Goal: Complete application form

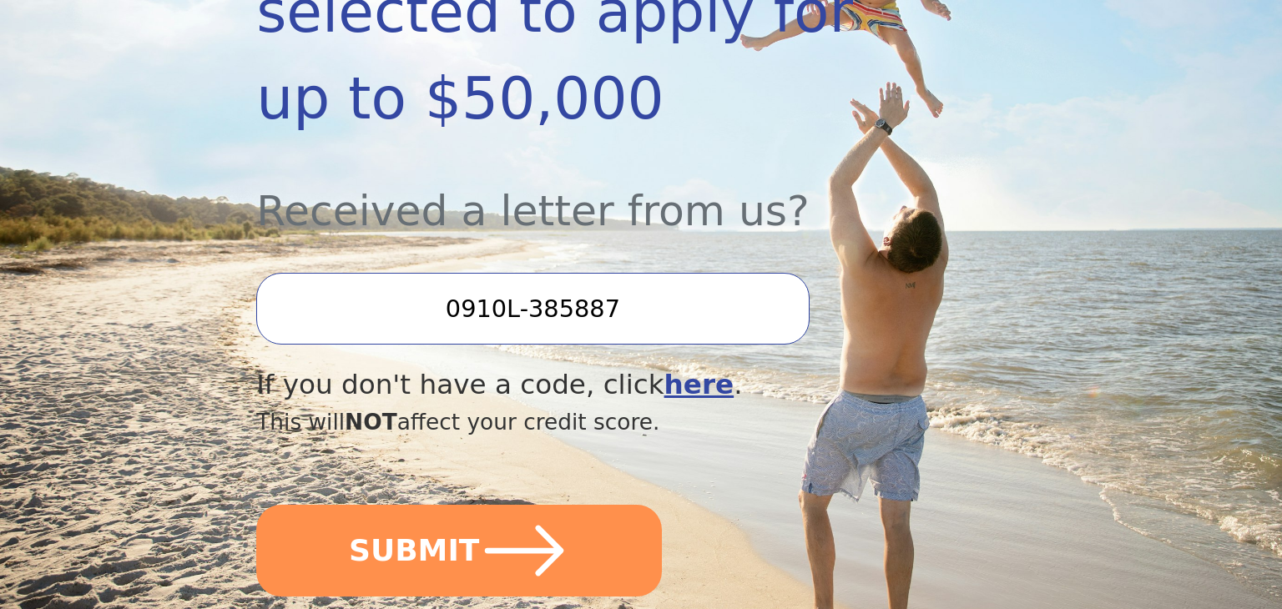
scroll to position [486, 0]
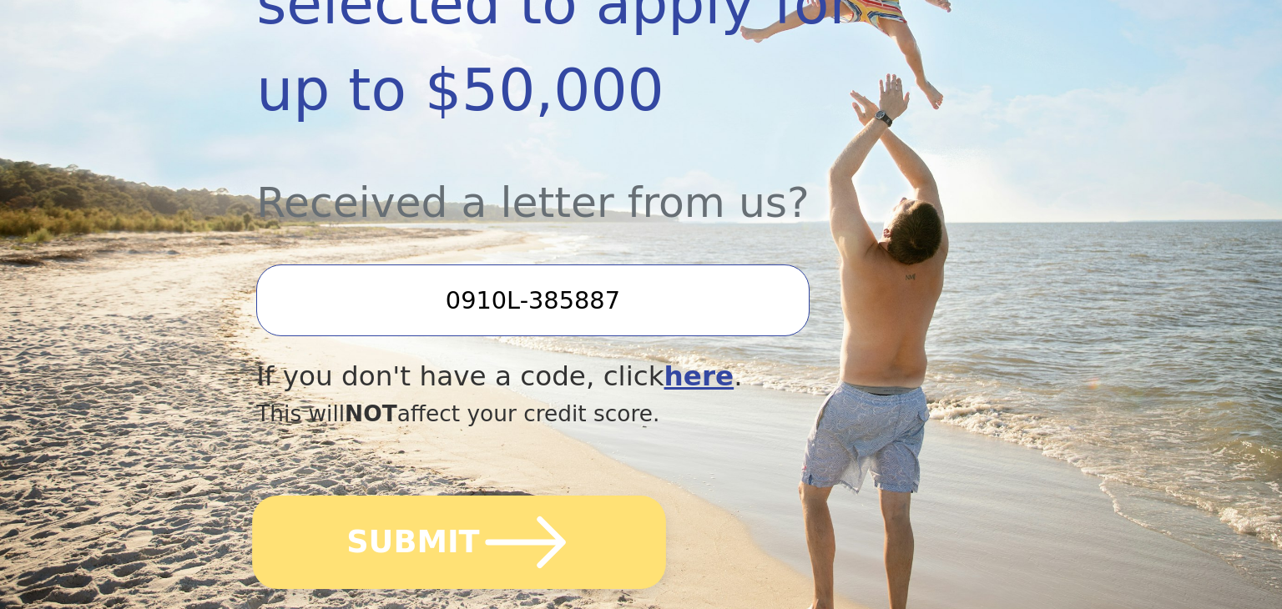
click at [432, 501] on button "SUBMIT" at bounding box center [459, 542] width 414 height 93
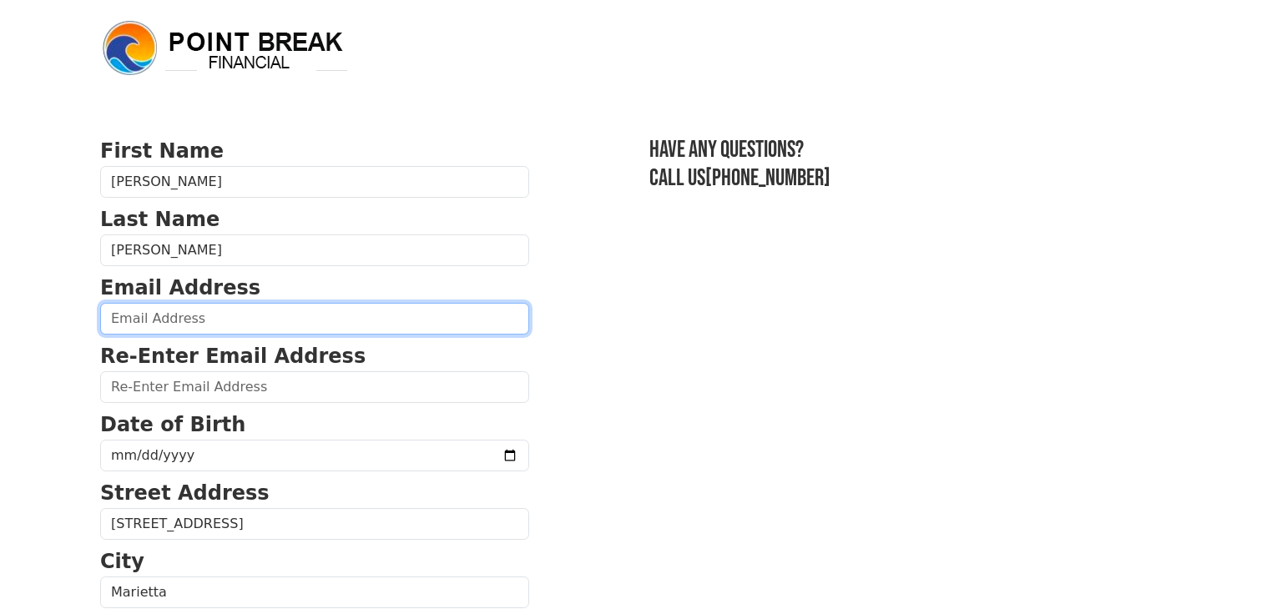
click at [210, 315] on input "email" at bounding box center [314, 319] width 429 height 32
type input "[EMAIL_ADDRESS][DOMAIN_NAME]"
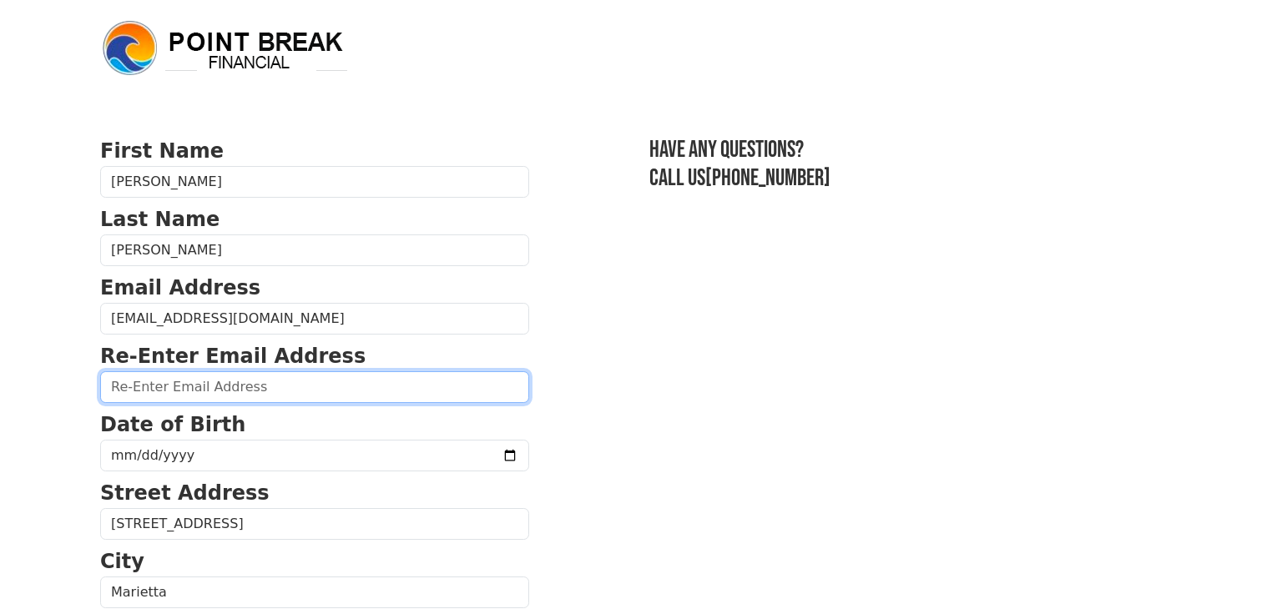
type input "[EMAIL_ADDRESS][DOMAIN_NAME]"
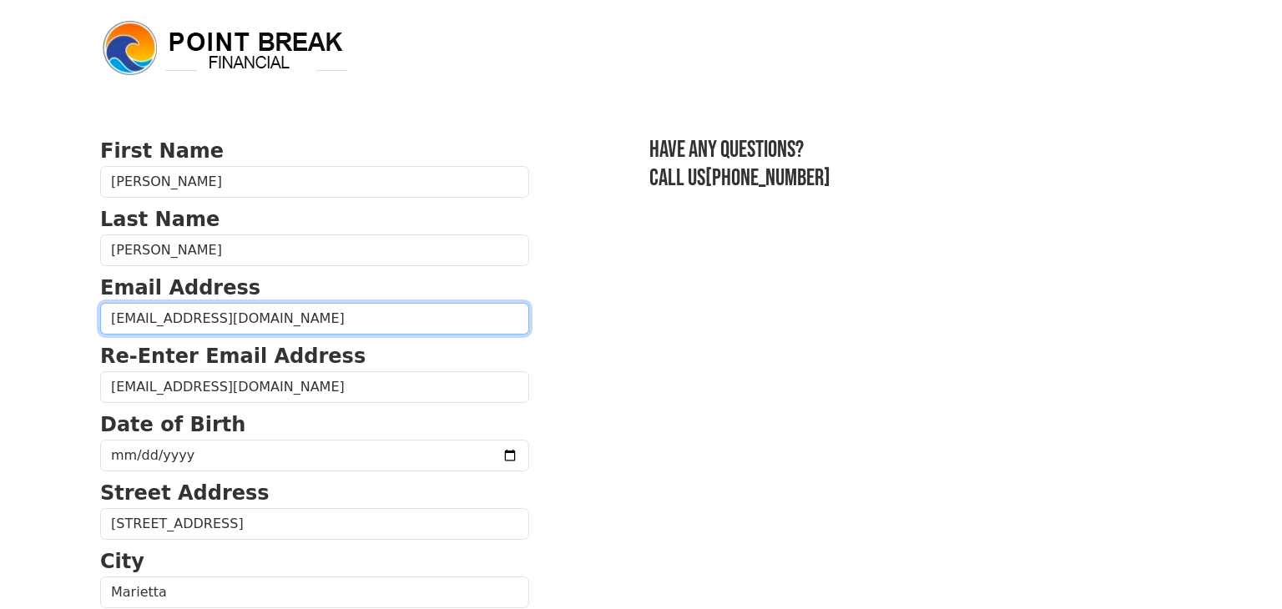
type input "[PHONE_NUMBER]"
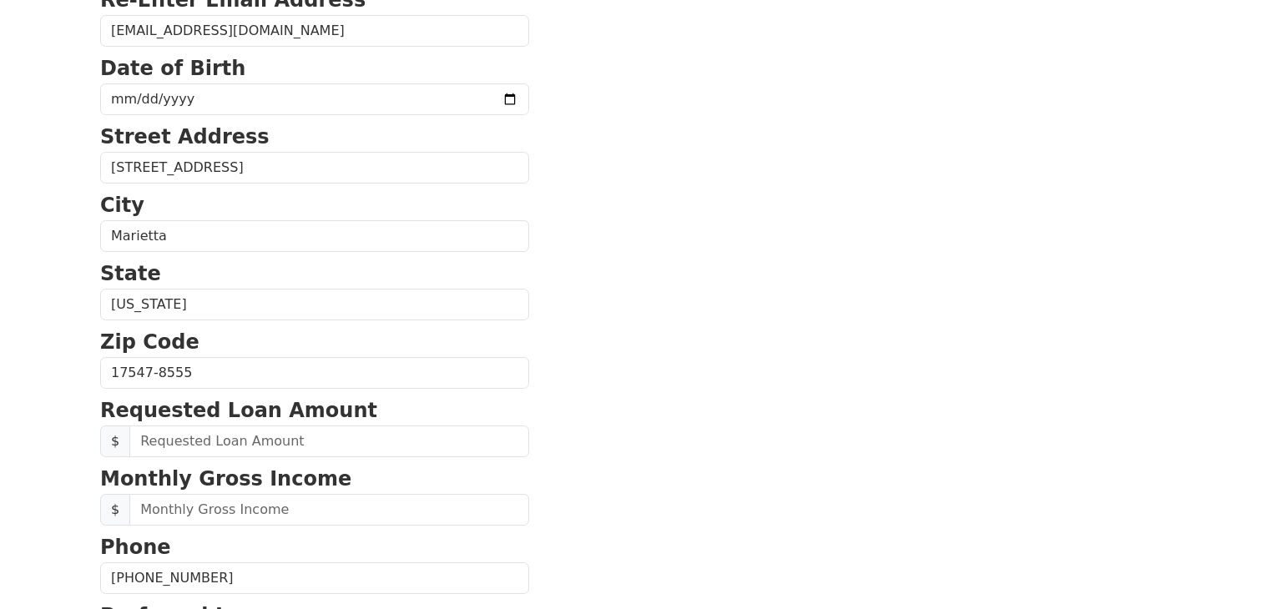
scroll to position [355, 0]
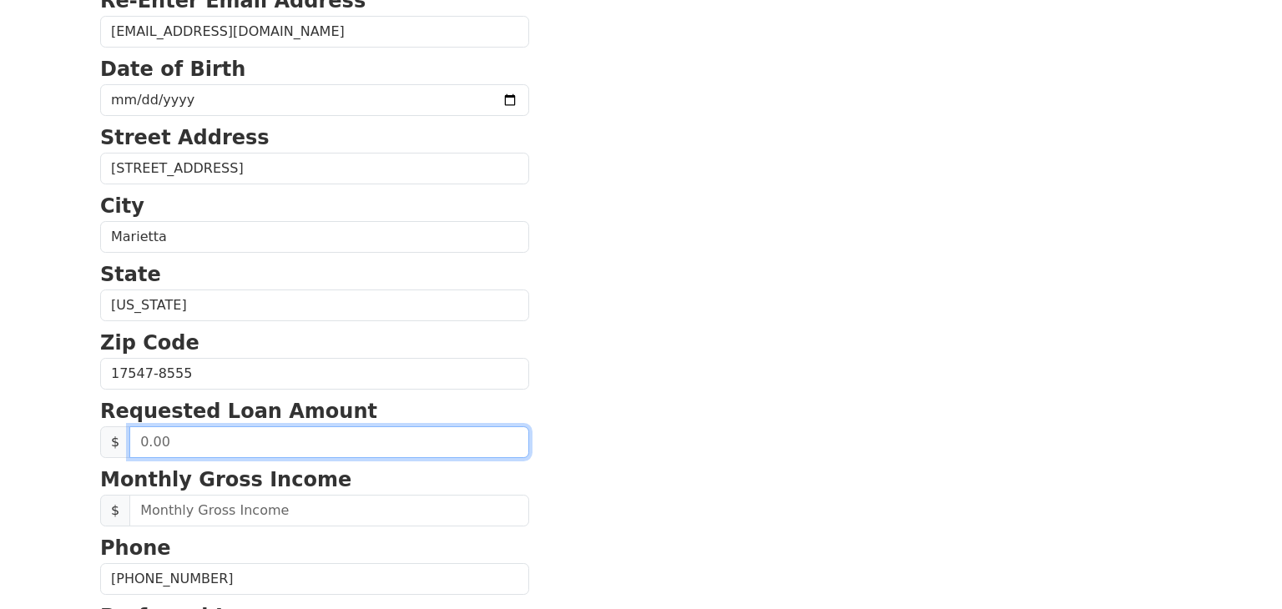
click at [268, 444] on input "text" at bounding box center [329, 442] width 400 height 32
type input "25,000.00"
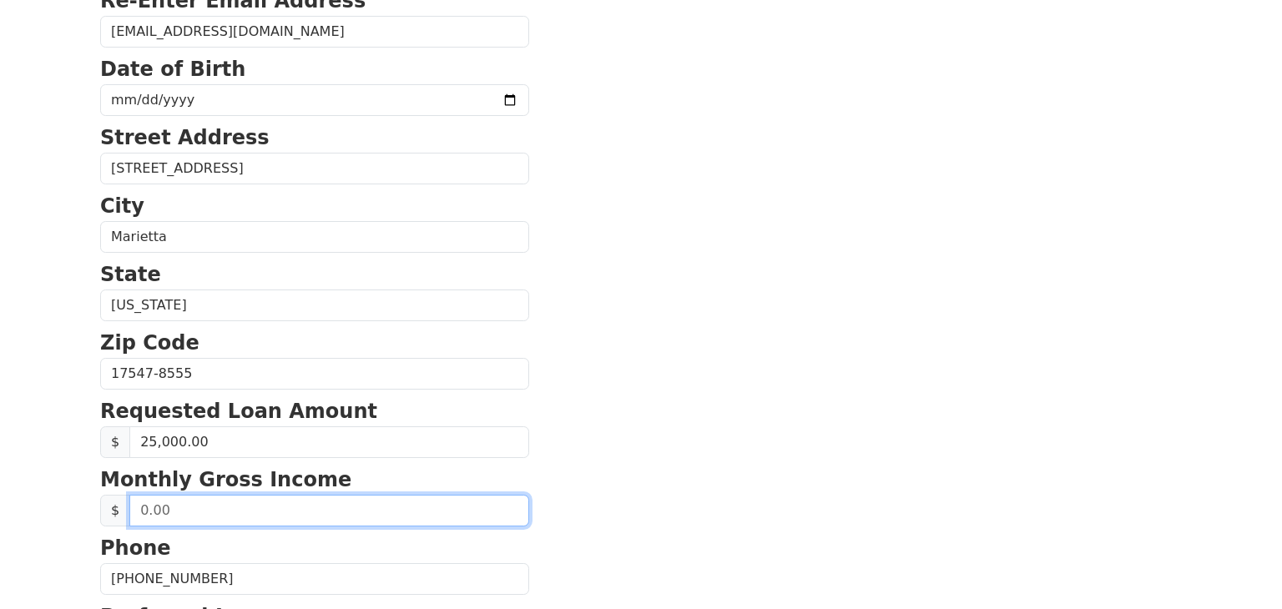
click at [181, 509] on input "text" at bounding box center [329, 511] width 400 height 32
type input "4,900.00"
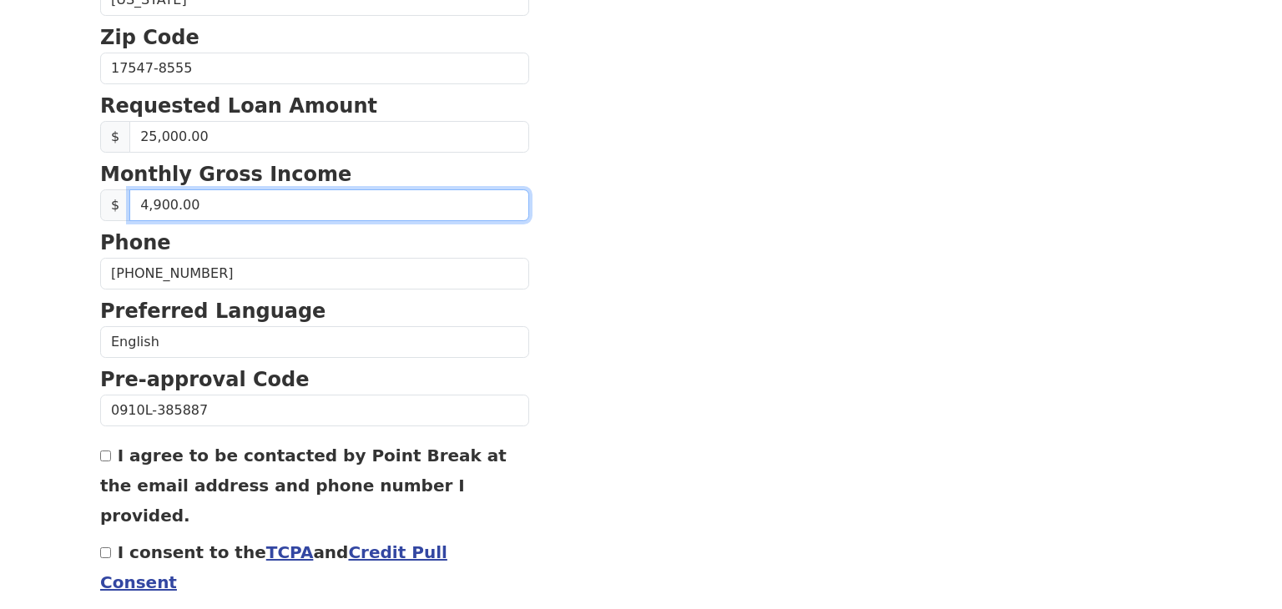
scroll to position [662, 0]
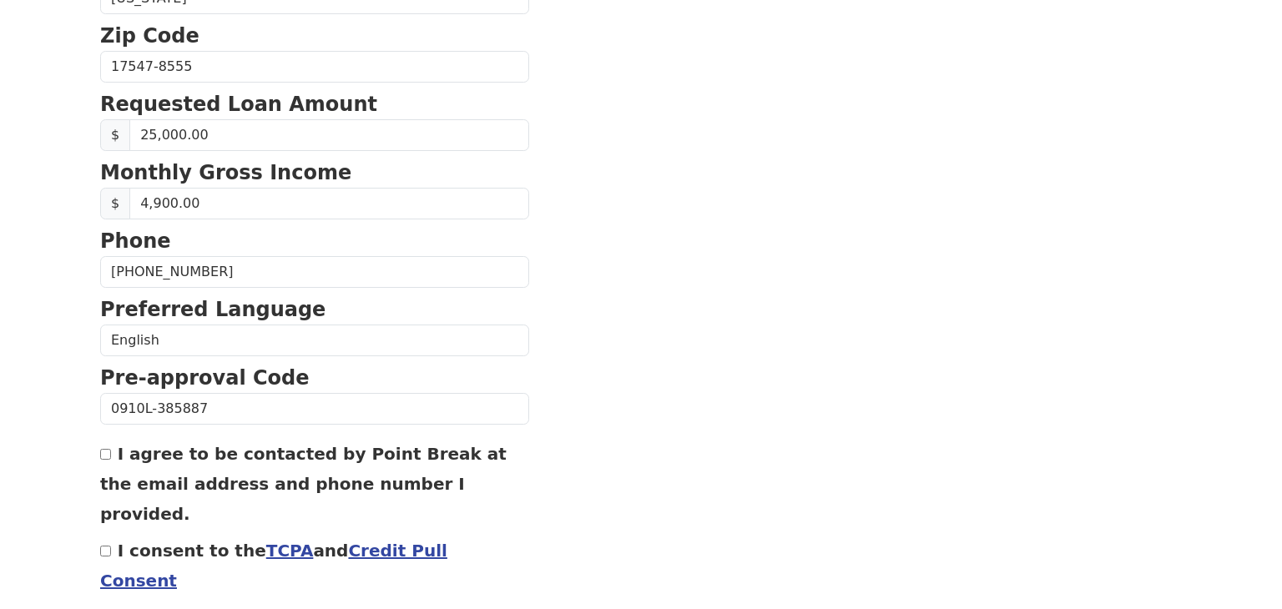
click at [106, 449] on input "I agree to be contacted by Point Break at the email address and phone number I …" at bounding box center [105, 454] width 11 height 11
checkbox input "true"
click at [106, 546] on input "I consent to the TCPA and Credit Pull Consent" at bounding box center [105, 551] width 11 height 11
checkbox input "true"
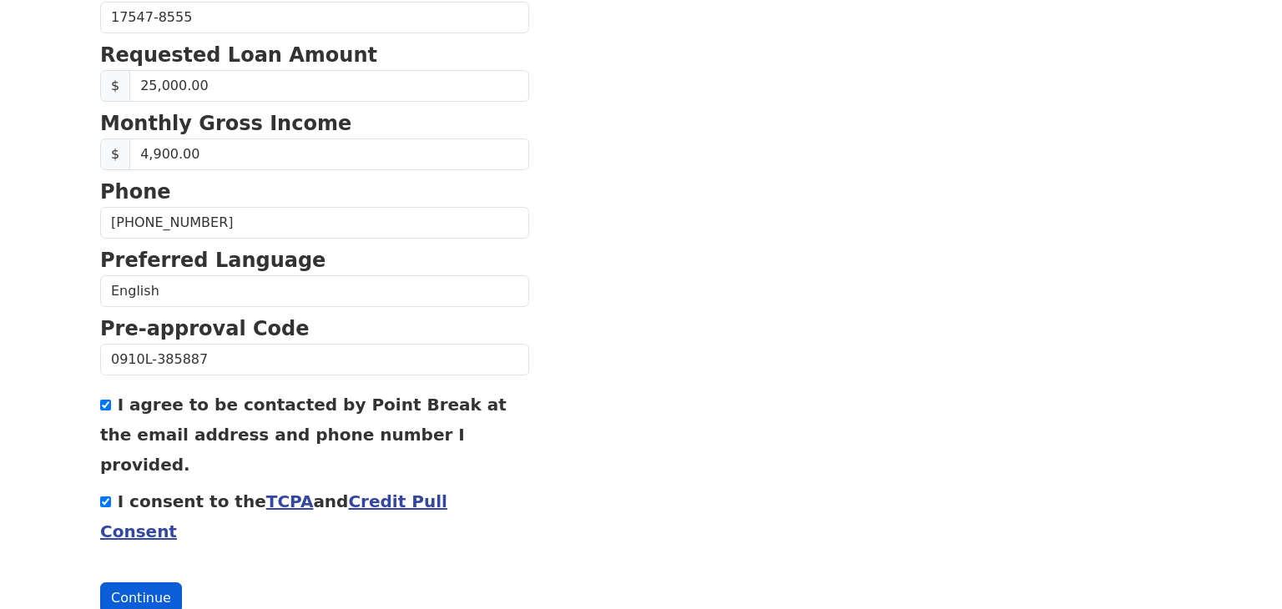
click at [142, 582] on button "Continue" at bounding box center [141, 598] width 82 height 32
click at [128, 582] on button "Continue" at bounding box center [141, 598] width 82 height 32
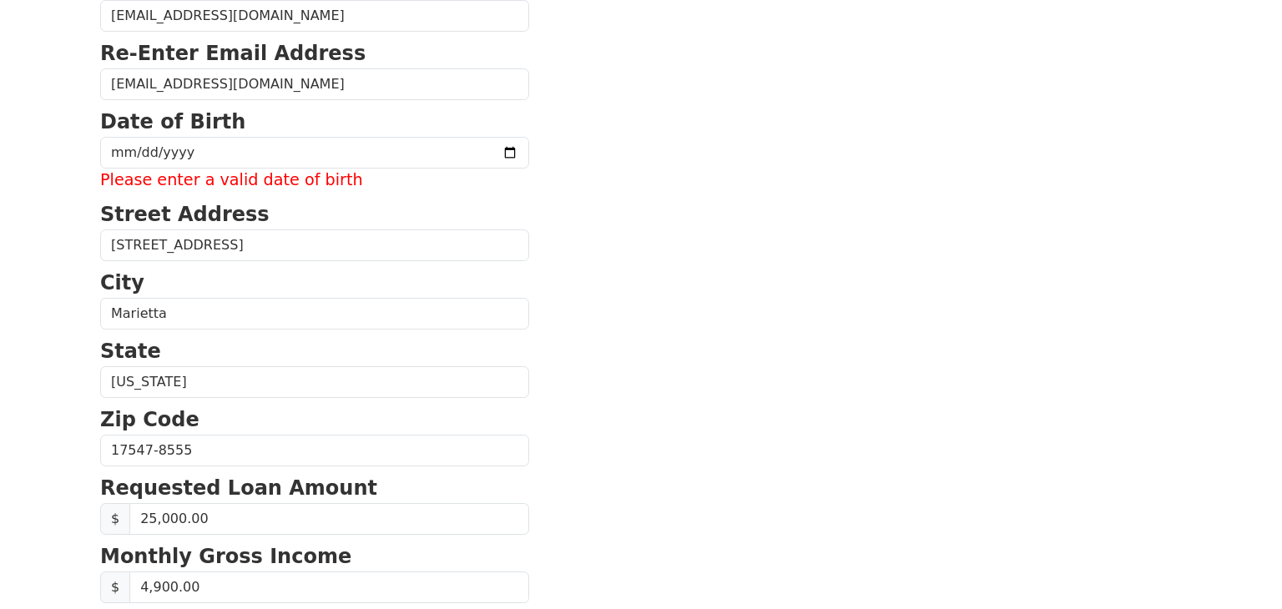
scroll to position [299, 0]
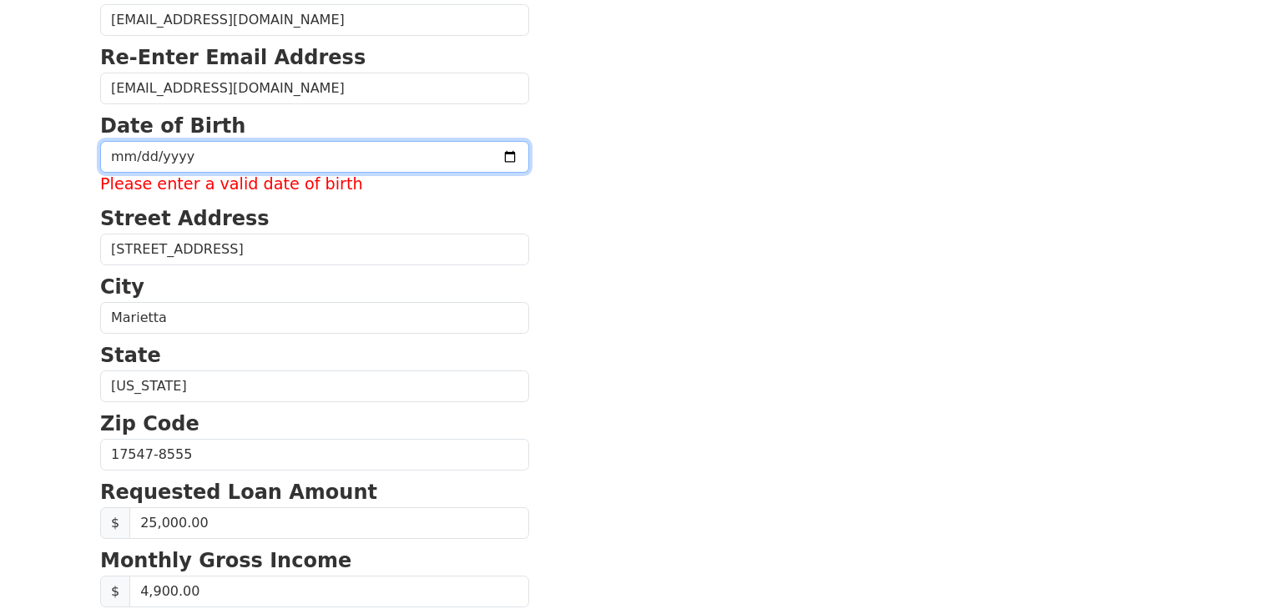
click at [189, 151] on input "date" at bounding box center [314, 157] width 429 height 32
type input "[DATE]"
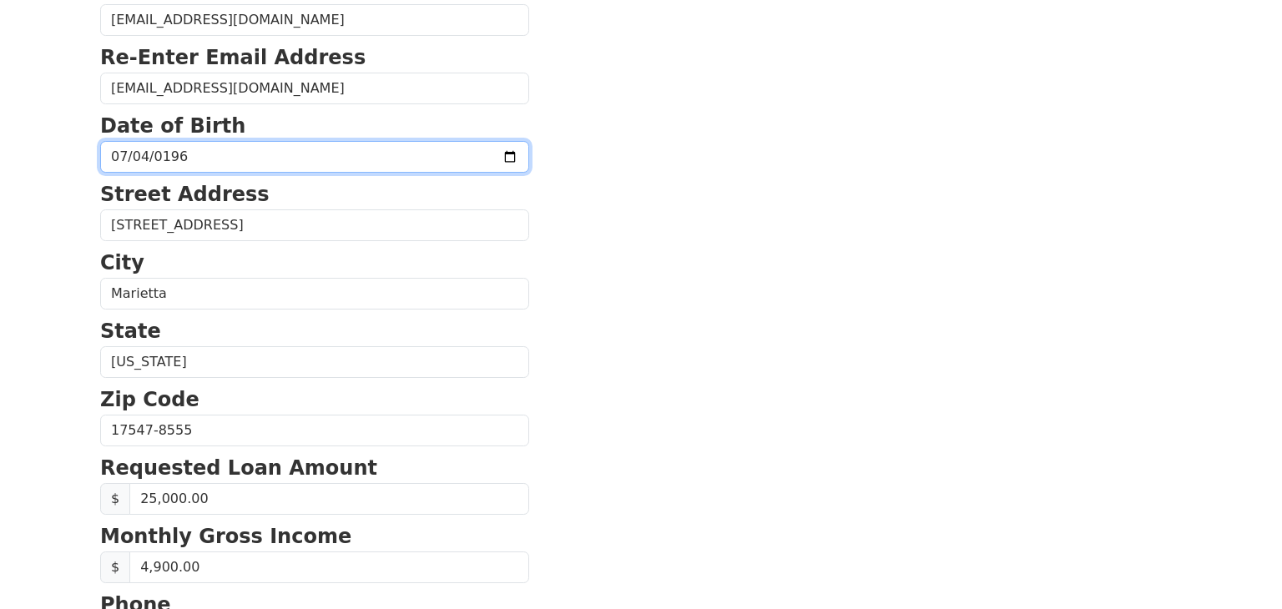
scroll to position [712, 0]
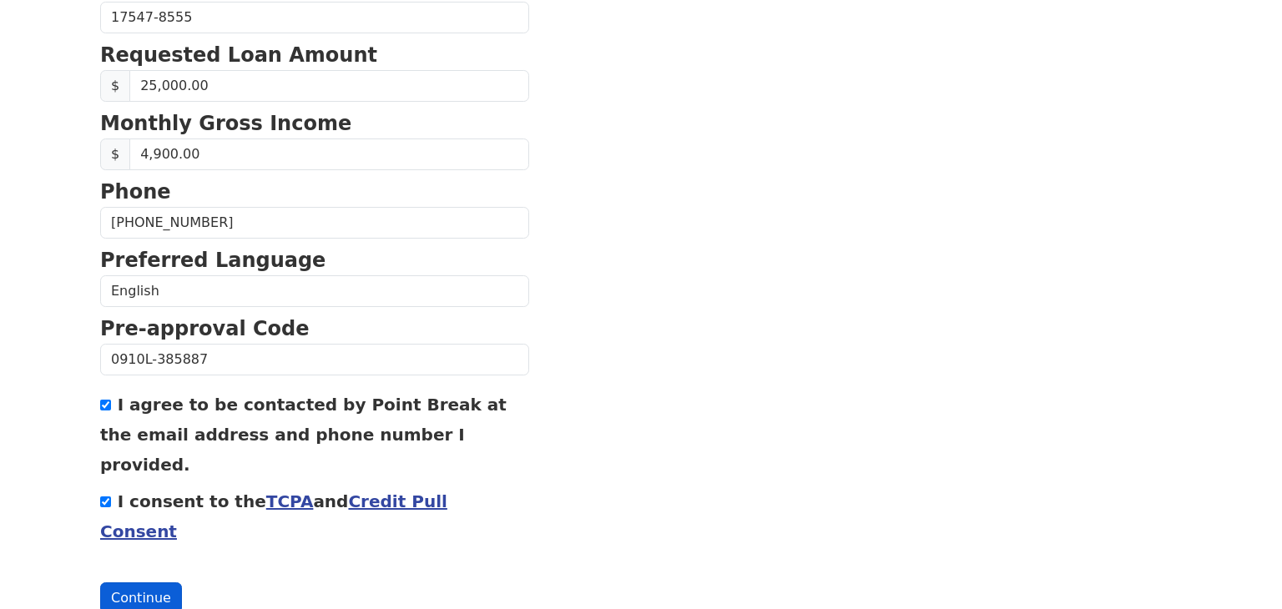
click at [143, 582] on button "Continue" at bounding box center [141, 598] width 82 height 32
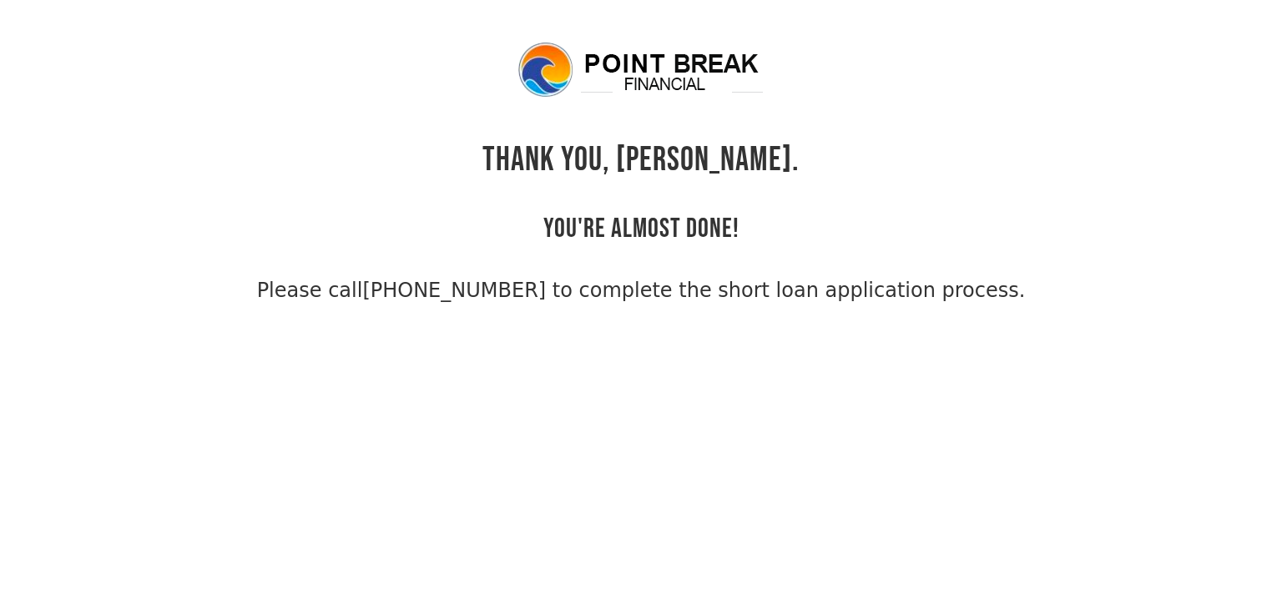
click at [638, 448] on body "THANK YOU, Yvonne. YOU'RE ALMOST DONE! Please call (855) 202-9500 to complete t…" at bounding box center [641, 344] width 1282 height 609
